Goal: Navigation & Orientation: Find specific page/section

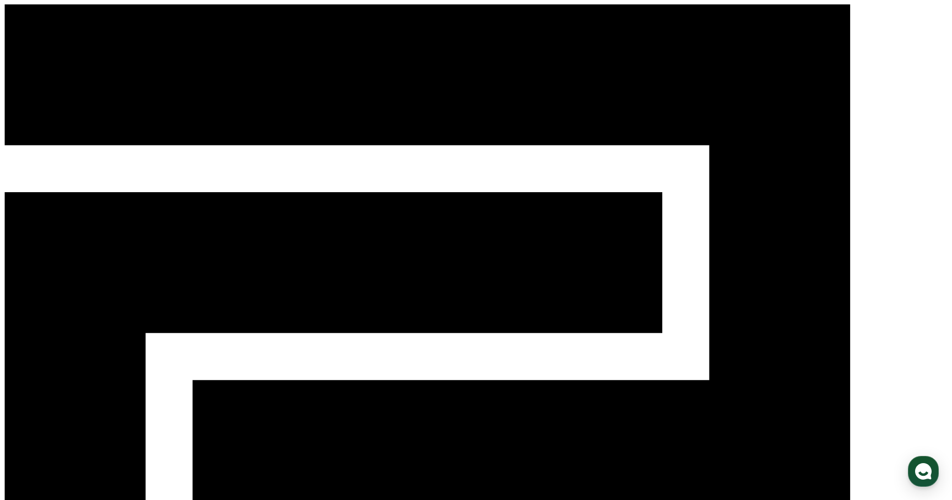
scroll to position [373, 0]
click at [921, 469] on use "button" at bounding box center [923, 471] width 17 height 17
type textarea "*"
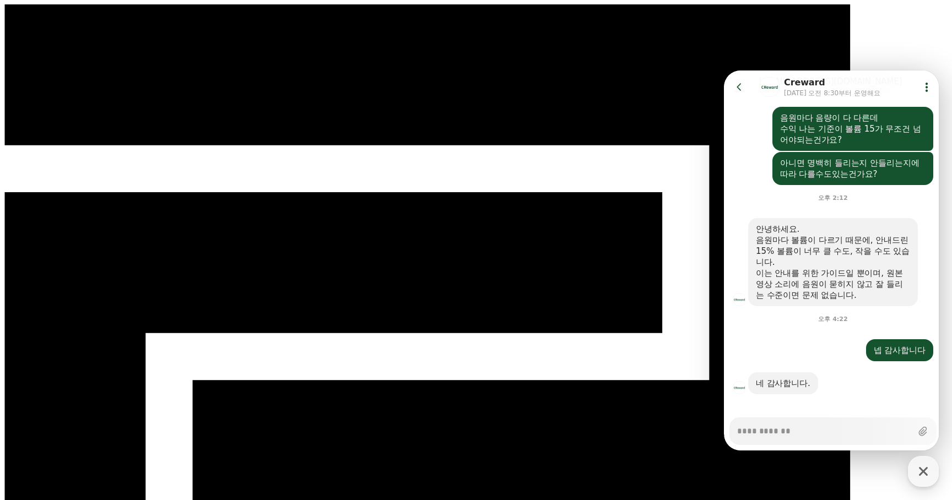
click at [745, 88] on button "Go to previous page" at bounding box center [743, 87] width 29 height 22
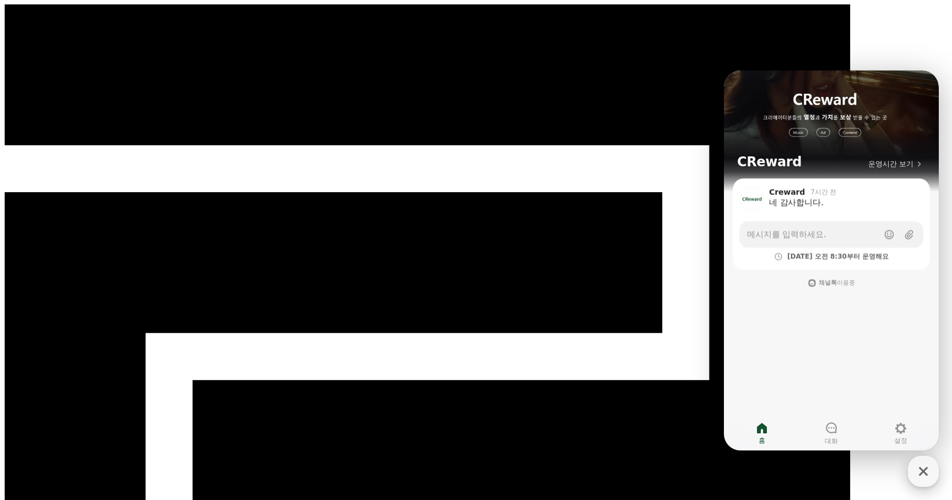
click at [918, 472] on icon "button" at bounding box center [923, 472] width 20 height 20
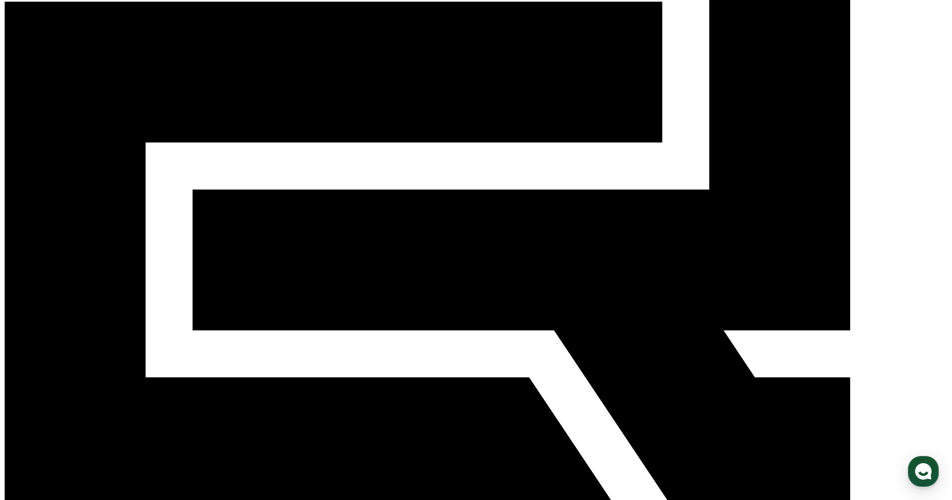
scroll to position [50, 0]
